Goal: Check status

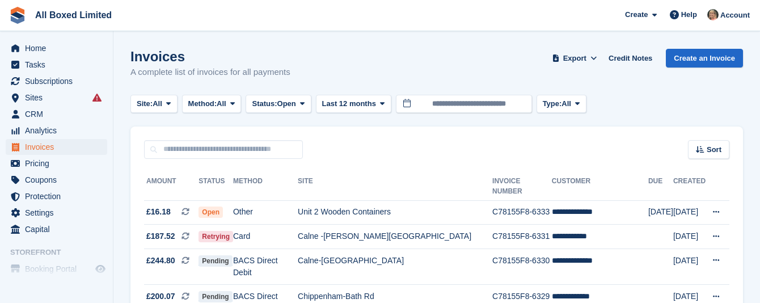
scroll to position [765, 0]
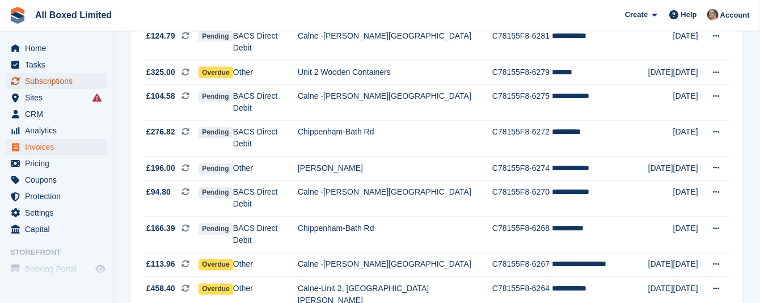
click at [40, 80] on span "Subscriptions" at bounding box center [59, 81] width 68 height 16
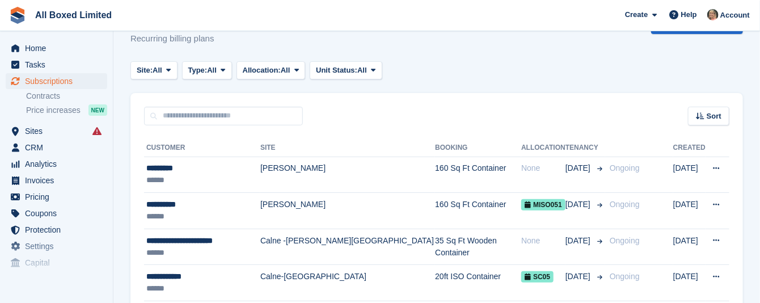
scroll to position [170, 0]
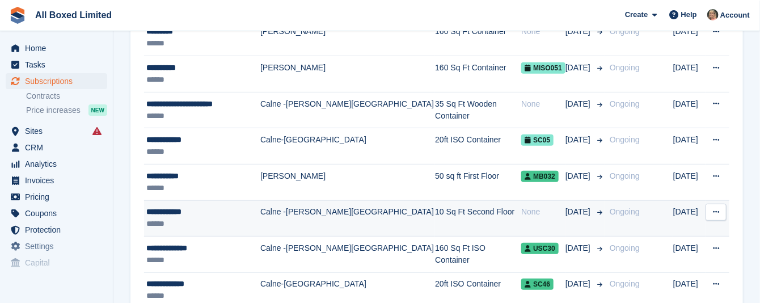
click at [284, 210] on td "Calne -[PERSON_NAME][GEOGRAPHIC_DATA]" at bounding box center [347, 218] width 175 height 36
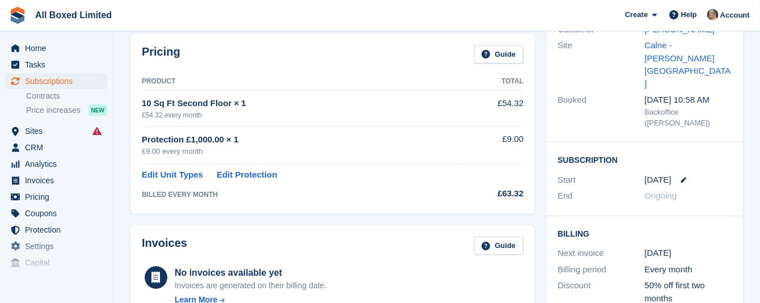
scroll to position [170, 0]
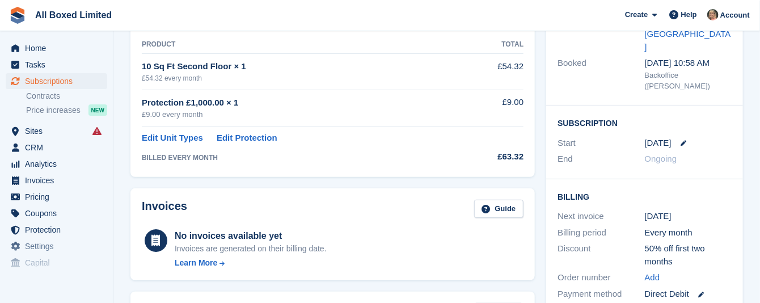
click at [702, 137] on div "[DATE]" at bounding box center [688, 143] width 87 height 13
